Goal: Task Accomplishment & Management: Use online tool/utility

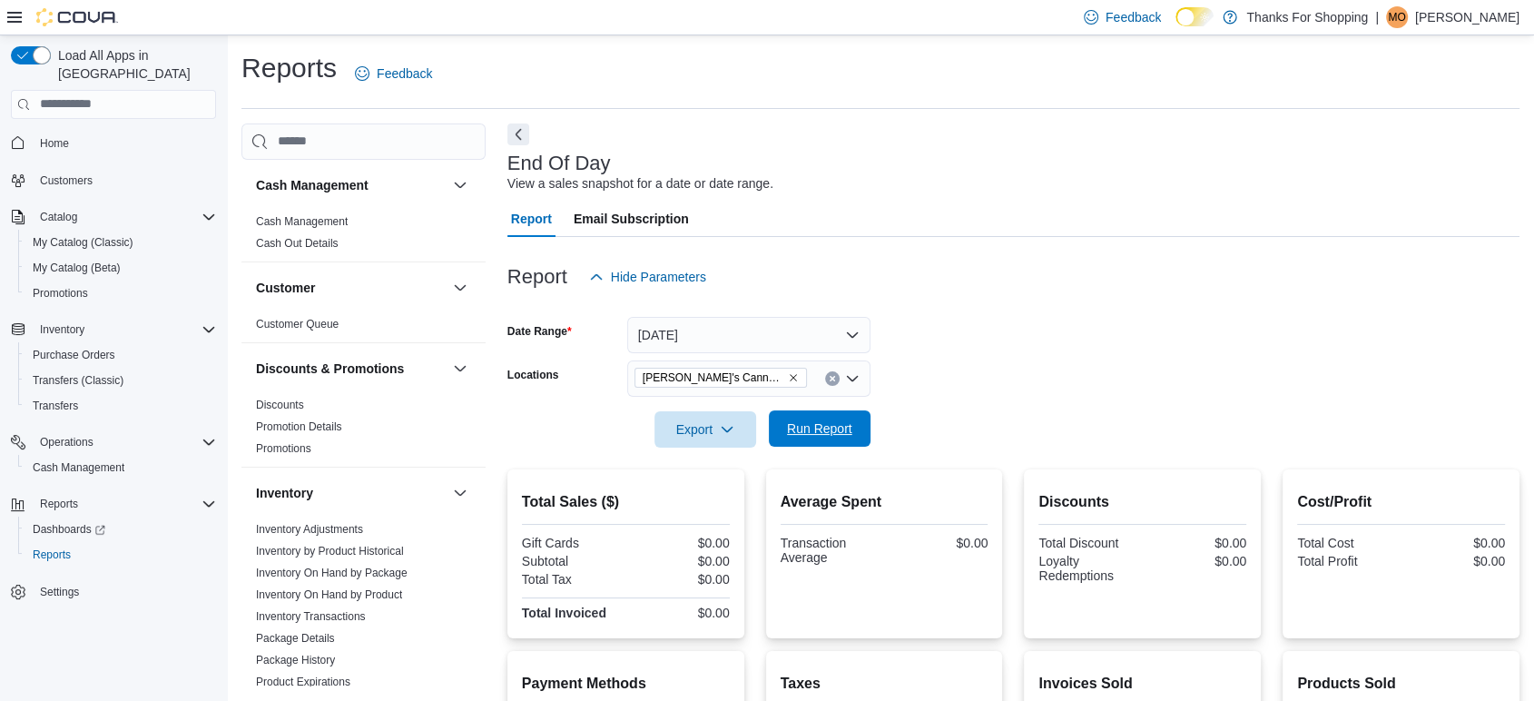
click at [784, 425] on span "Run Report" at bounding box center [820, 428] width 80 height 36
click at [1444, 12] on p "Matthew O'Connell" at bounding box center [1467, 17] width 104 height 22
click at [1390, 180] on span "Sign Out" at bounding box center [1402, 174] width 49 height 18
